Goal: Task Accomplishment & Management: Manage account settings

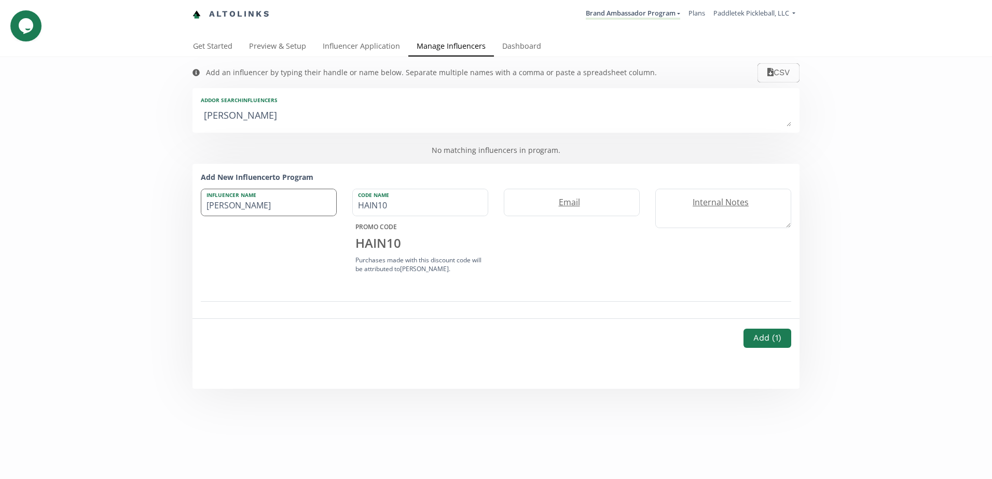
drag, startPoint x: 395, startPoint y: 205, endPoint x: 216, endPoint y: 203, distance: 178.4
click at [229, 203] on div "Influencer Name J.D. Hain Code Name HAIN10 PROMO CODE HAIN10 Purchases made wit…" at bounding box center [496, 233] width 606 height 88
type input "VOPC10"
click at [600, 199] on label "Email" at bounding box center [566, 203] width 124 height 12
paste input "jdhain@gmail.com"
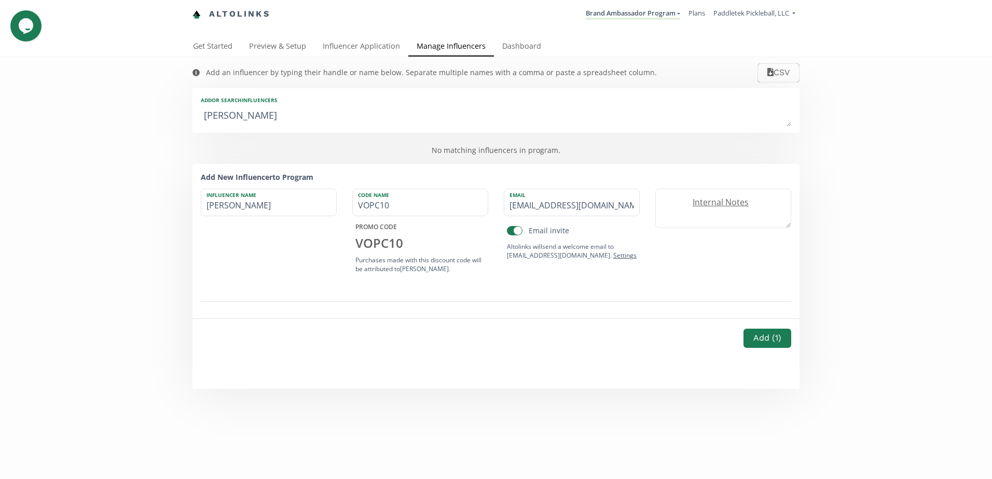
type input "jdhain@gmail.com"
click at [772, 343] on button "Add ( 1 )" at bounding box center [767, 338] width 51 height 22
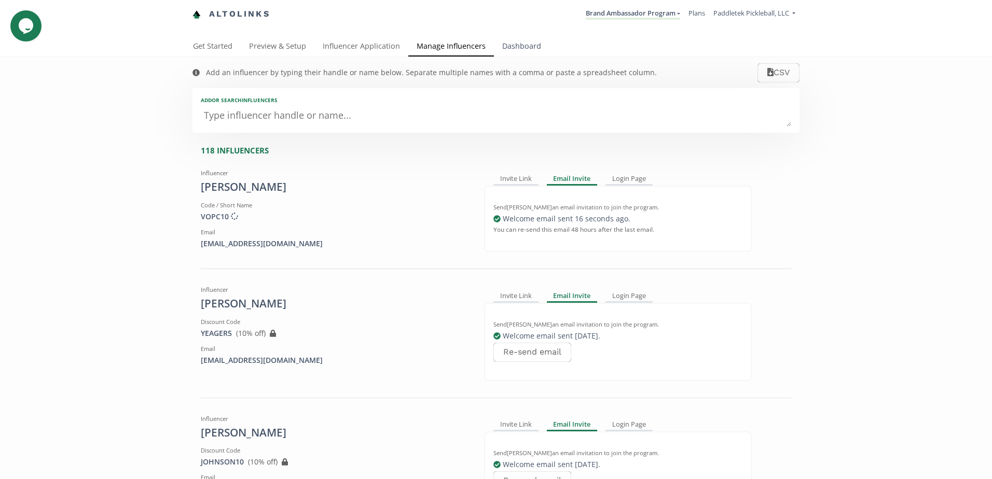
click at [523, 48] on link "Dashboard" at bounding box center [521, 47] width 55 height 21
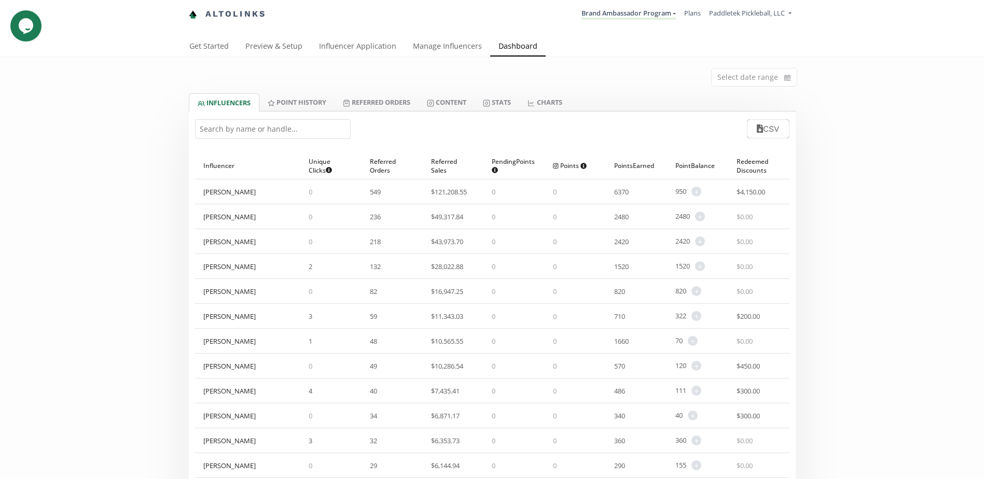
click at [227, 133] on input "text" at bounding box center [273, 129] width 156 height 20
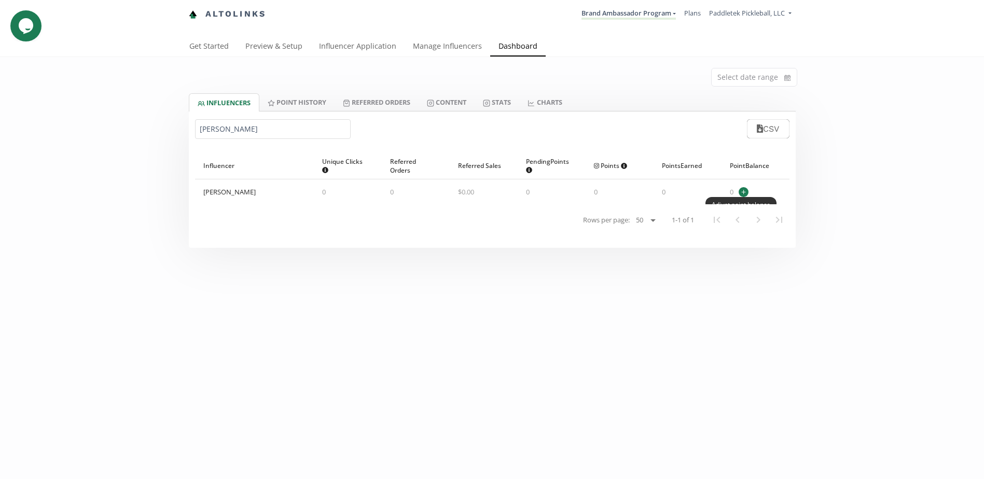
type input "[PERSON_NAME]"
click at [743, 194] on span "+" at bounding box center [743, 192] width 10 height 10
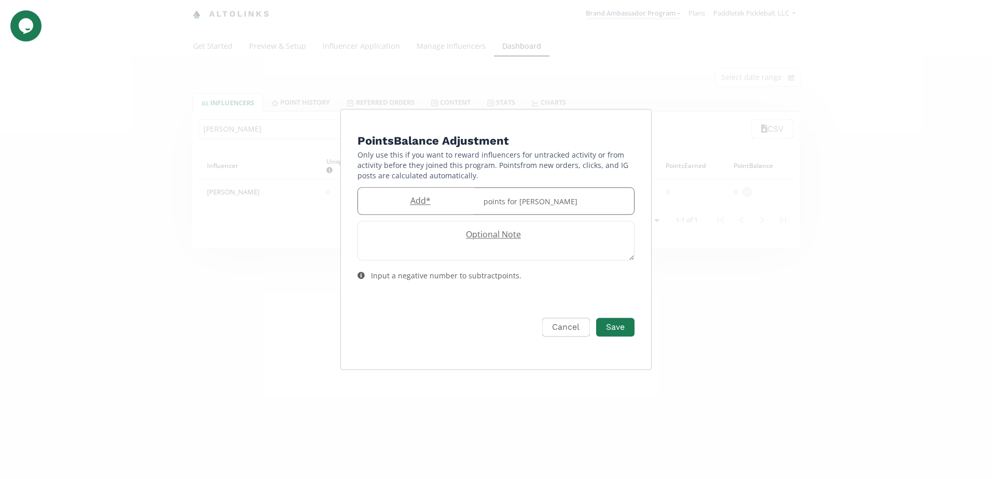
click at [407, 197] on label "Add *" at bounding box center [417, 201] width 119 height 12
type input "320"
click at [511, 240] on label "Optional Note" at bounding box center [491, 235] width 266 height 12
type textarea "Transferred from [URL]"
click at [618, 324] on button "Save" at bounding box center [614, 327] width 41 height 22
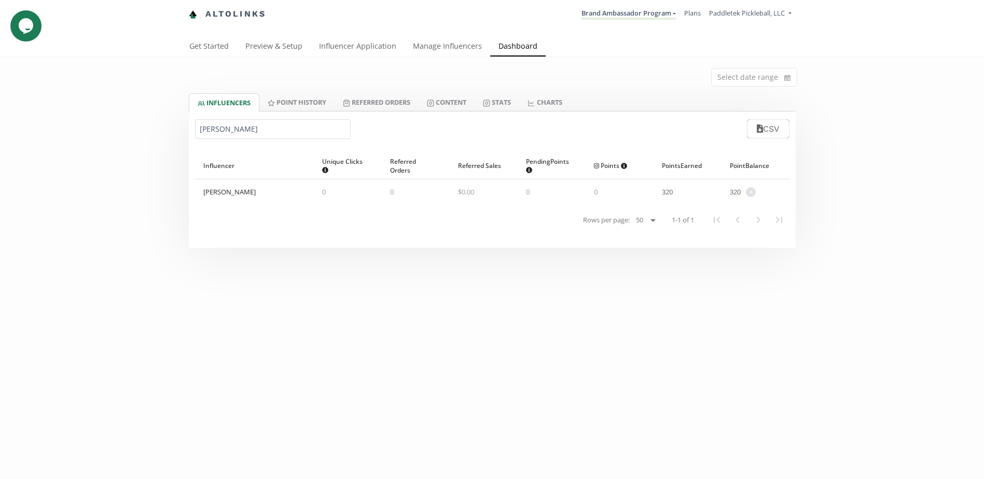
click at [232, 107] on link "INFLUENCERS" at bounding box center [224, 102] width 71 height 18
drag, startPoint x: 231, startPoint y: 133, endPoint x: 34, endPoint y: 137, distance: 197.1
click at [35, 137] on div "Select date range INFLUENCERS Point HISTORY Referred Orders Content Stats CHART…" at bounding box center [492, 152] width 984 height 191
